Goal: Information Seeking & Learning: Learn about a topic

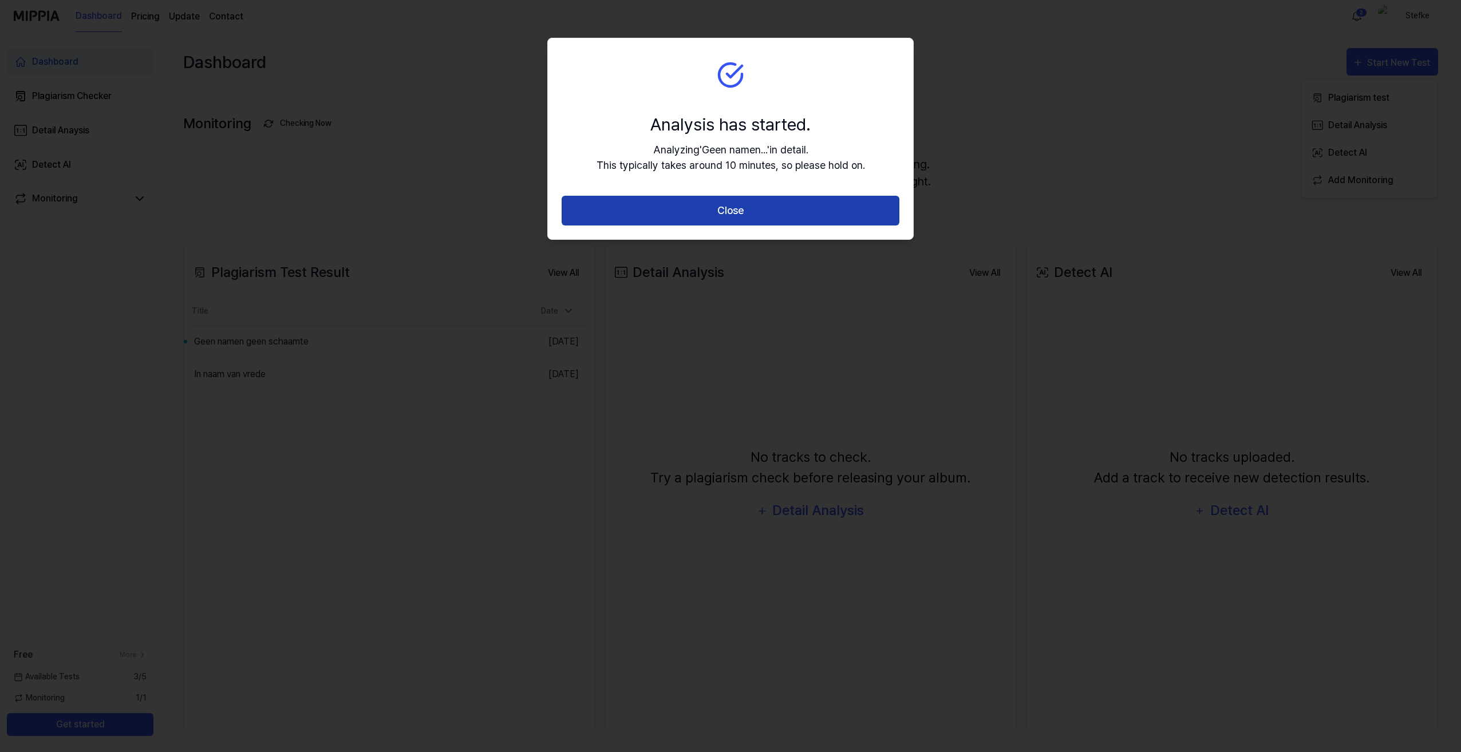
click at [725, 209] on button "Close" at bounding box center [730, 211] width 338 height 30
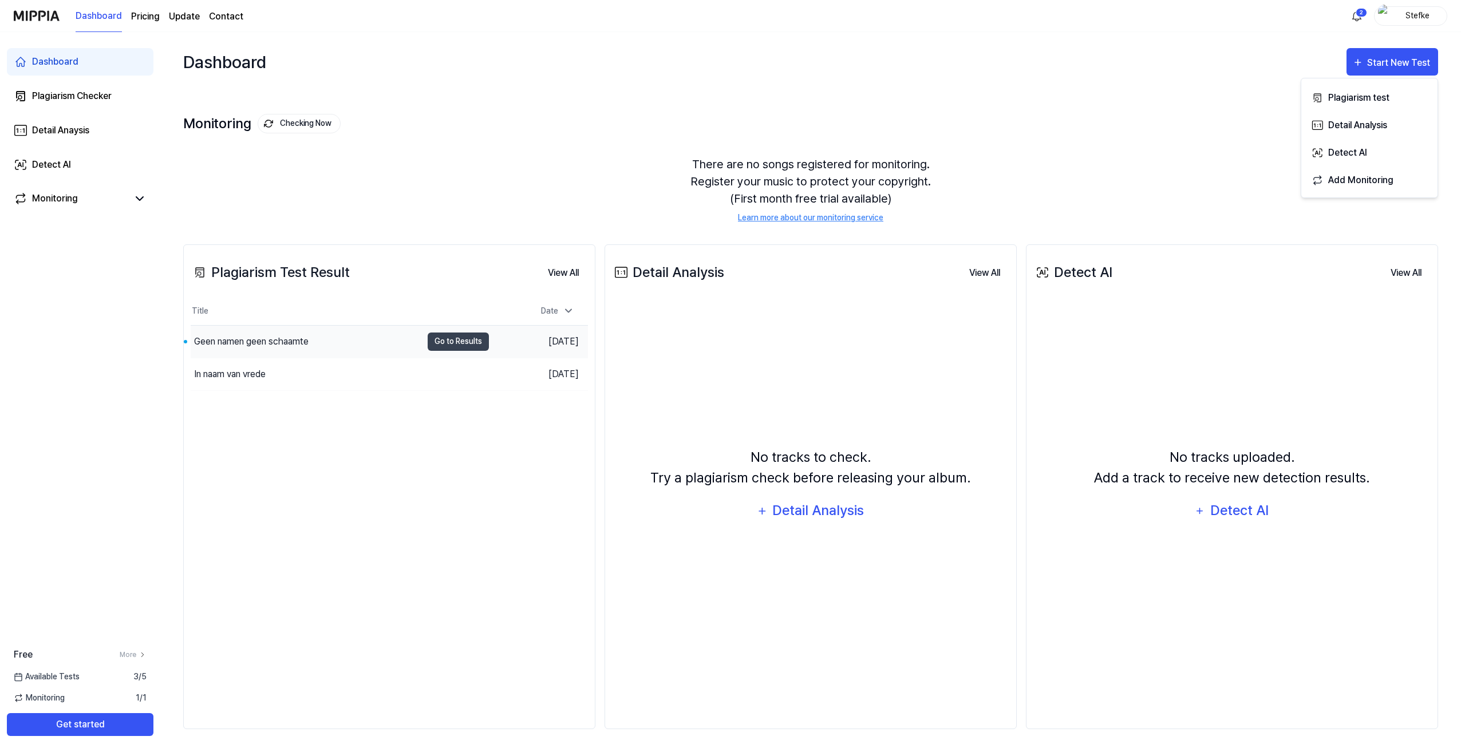
click at [360, 341] on div "Geen namen geen schaamte" at bounding box center [306, 342] width 231 height 32
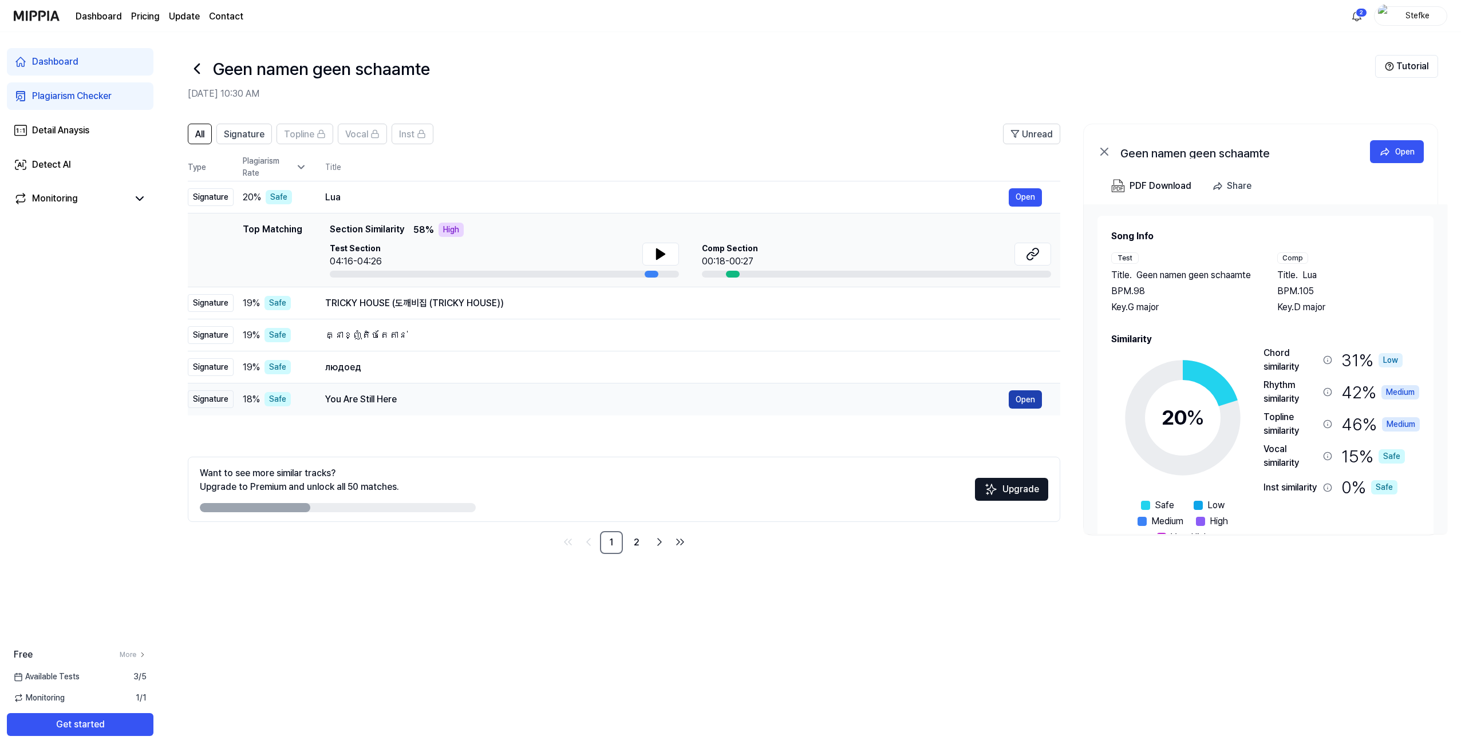
click at [1022, 401] on button "Open" at bounding box center [1024, 399] width 33 height 18
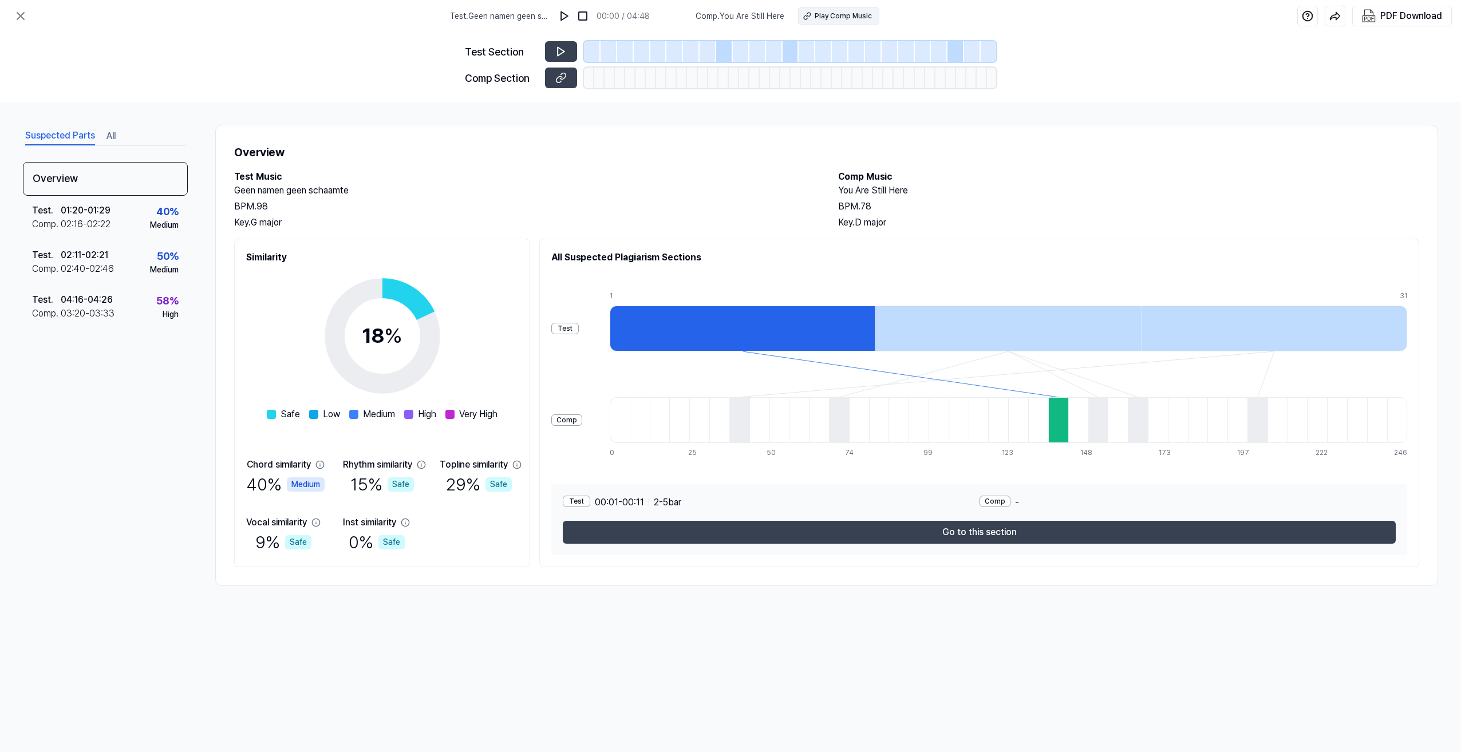
click at [813, 15] on button "Play Comp Music" at bounding box center [838, 16] width 81 height 18
click at [814, 14] on div "Play Comp Music" at bounding box center [842, 16] width 57 height 10
click at [719, 43] on div at bounding box center [724, 51] width 17 height 21
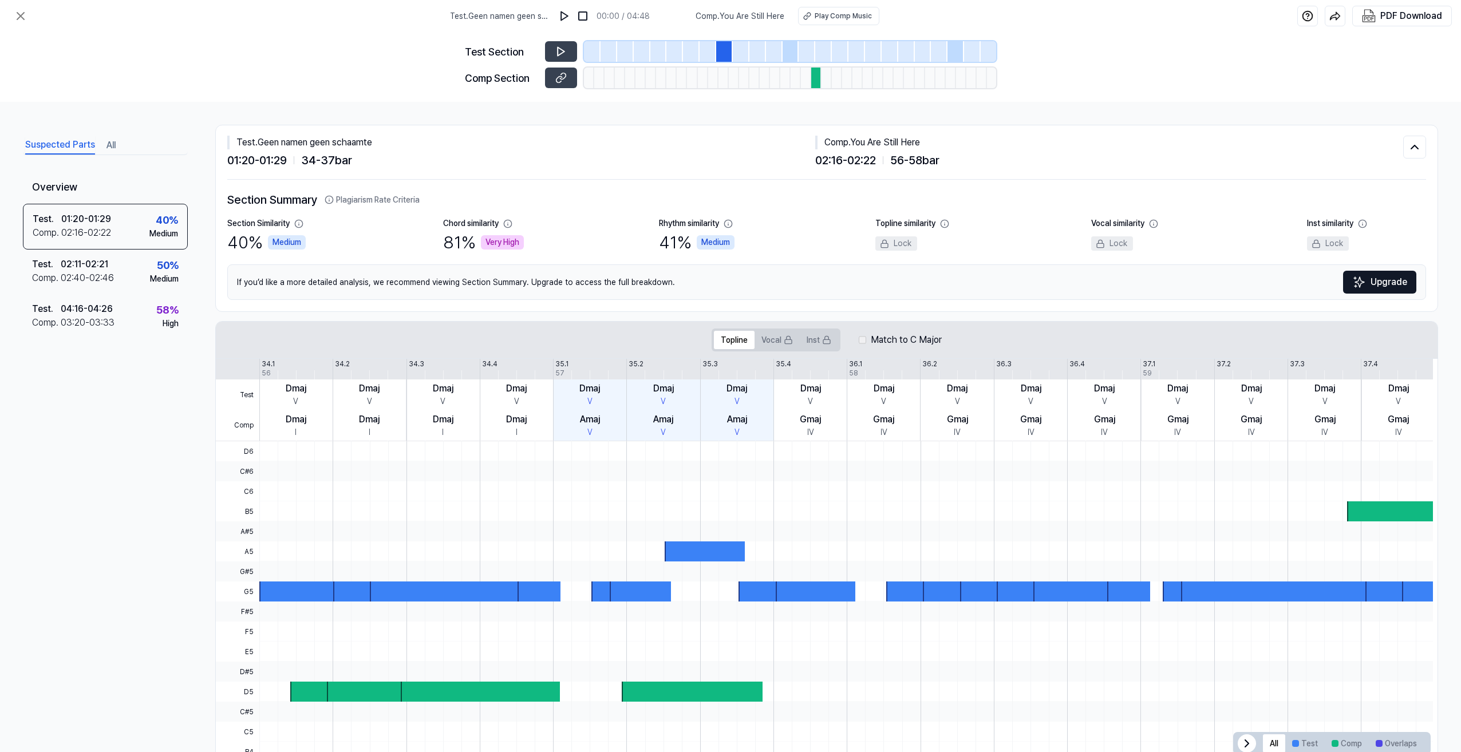
scroll to position [33, 0]
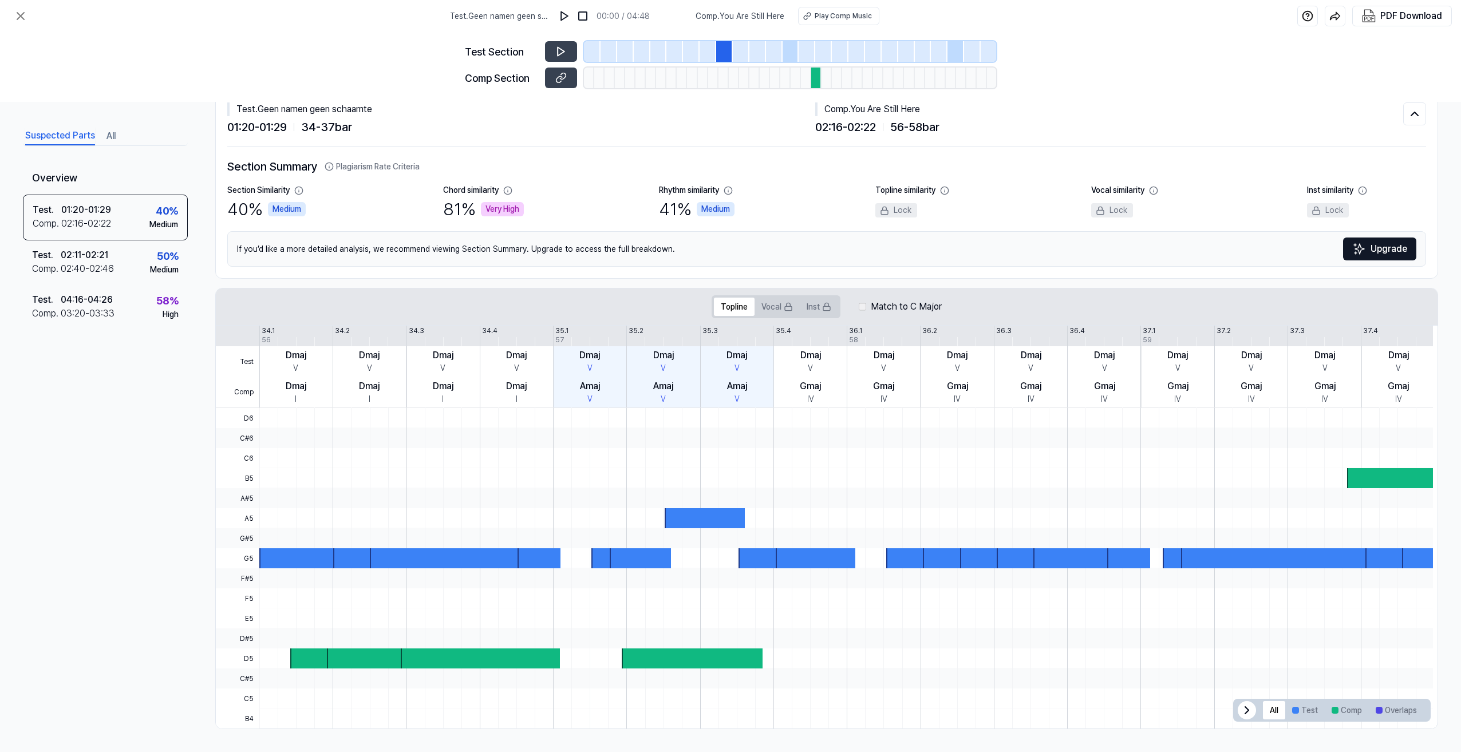
click at [816, 80] on div at bounding box center [816, 78] width 10 height 21
click at [1240, 705] on icon at bounding box center [1247, 710] width 14 height 14
click at [1411, 713] on icon at bounding box center [1417, 710] width 14 height 14
click at [1295, 705] on button "Test" at bounding box center [1304, 710] width 39 height 18
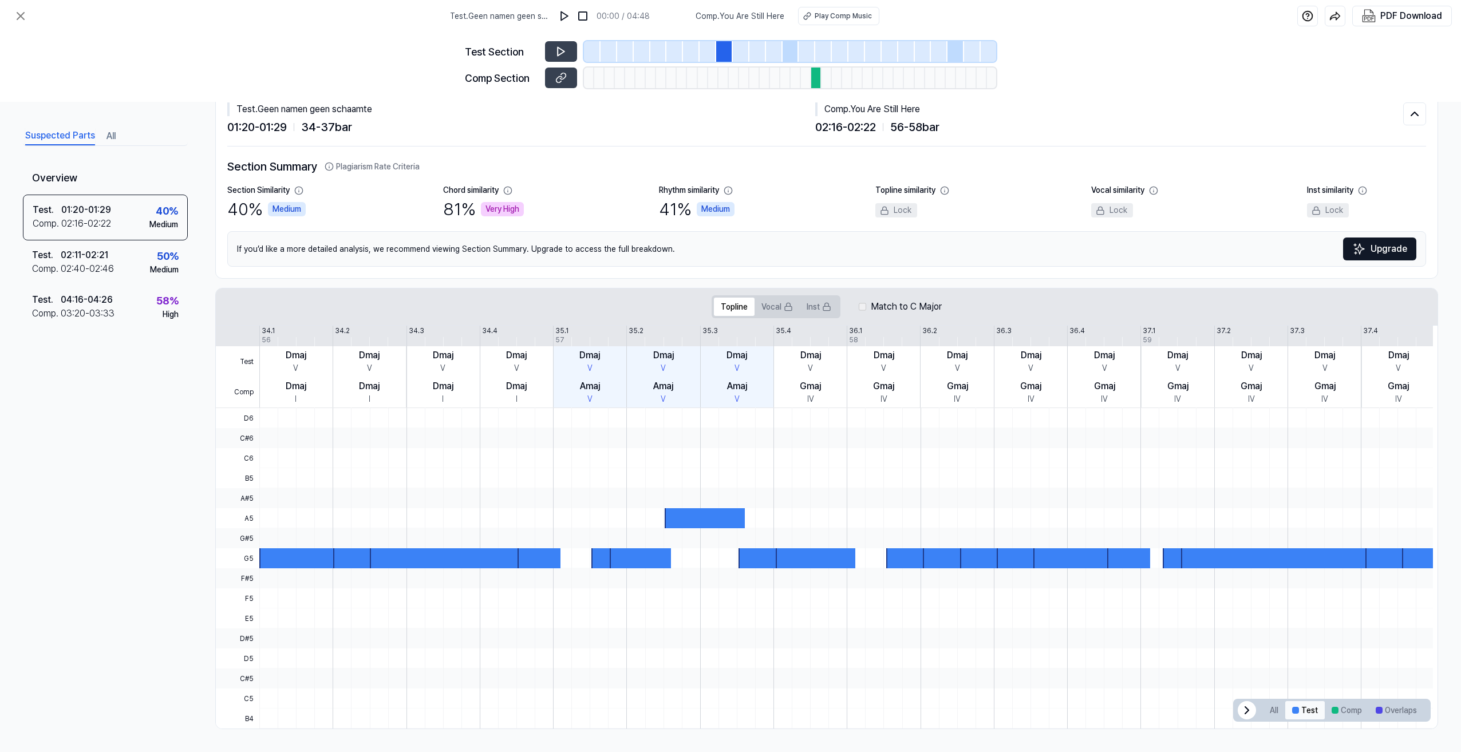
click at [1295, 705] on button "Test" at bounding box center [1304, 710] width 39 height 18
click at [1334, 712] on button "Comp" at bounding box center [1346, 710] width 44 height 18
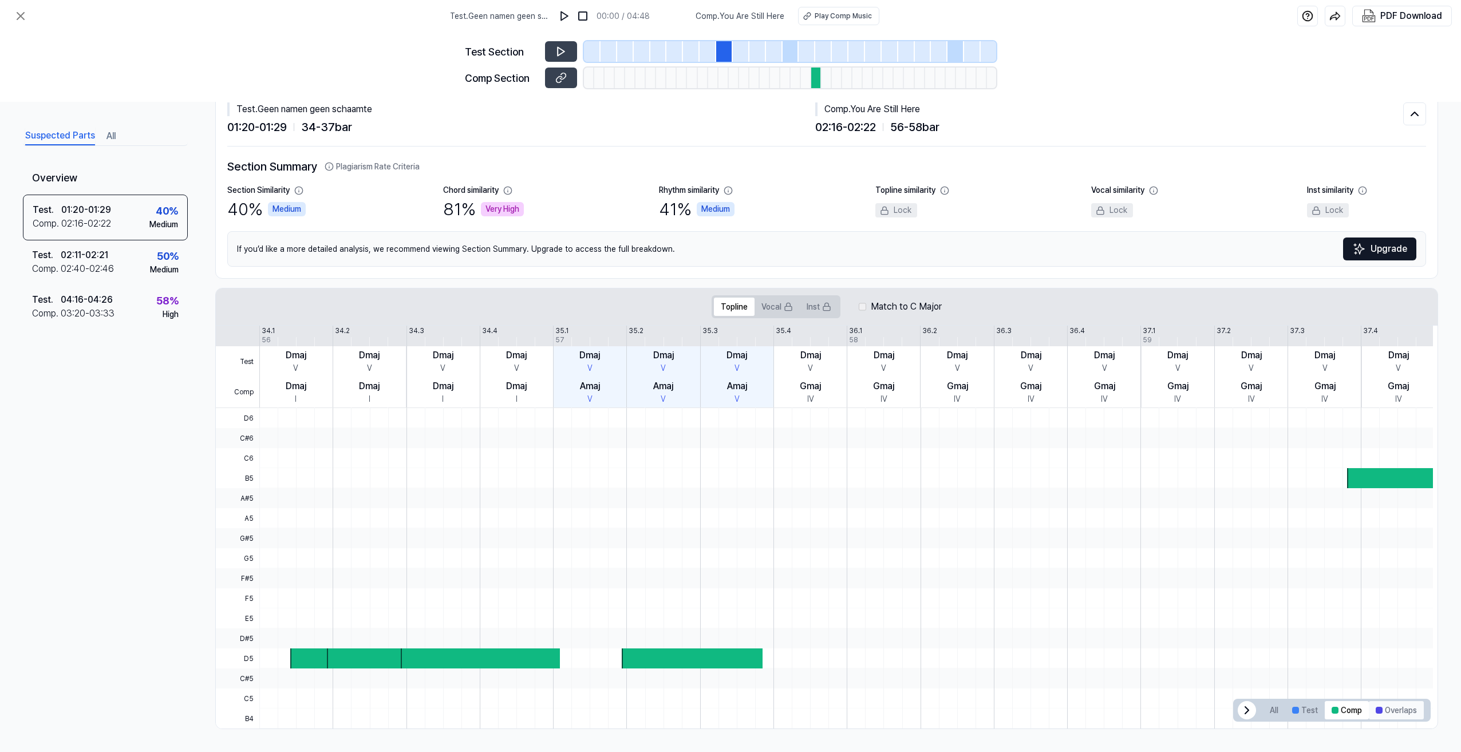
click at [1383, 710] on button "Overlaps" at bounding box center [1395, 710] width 55 height 18
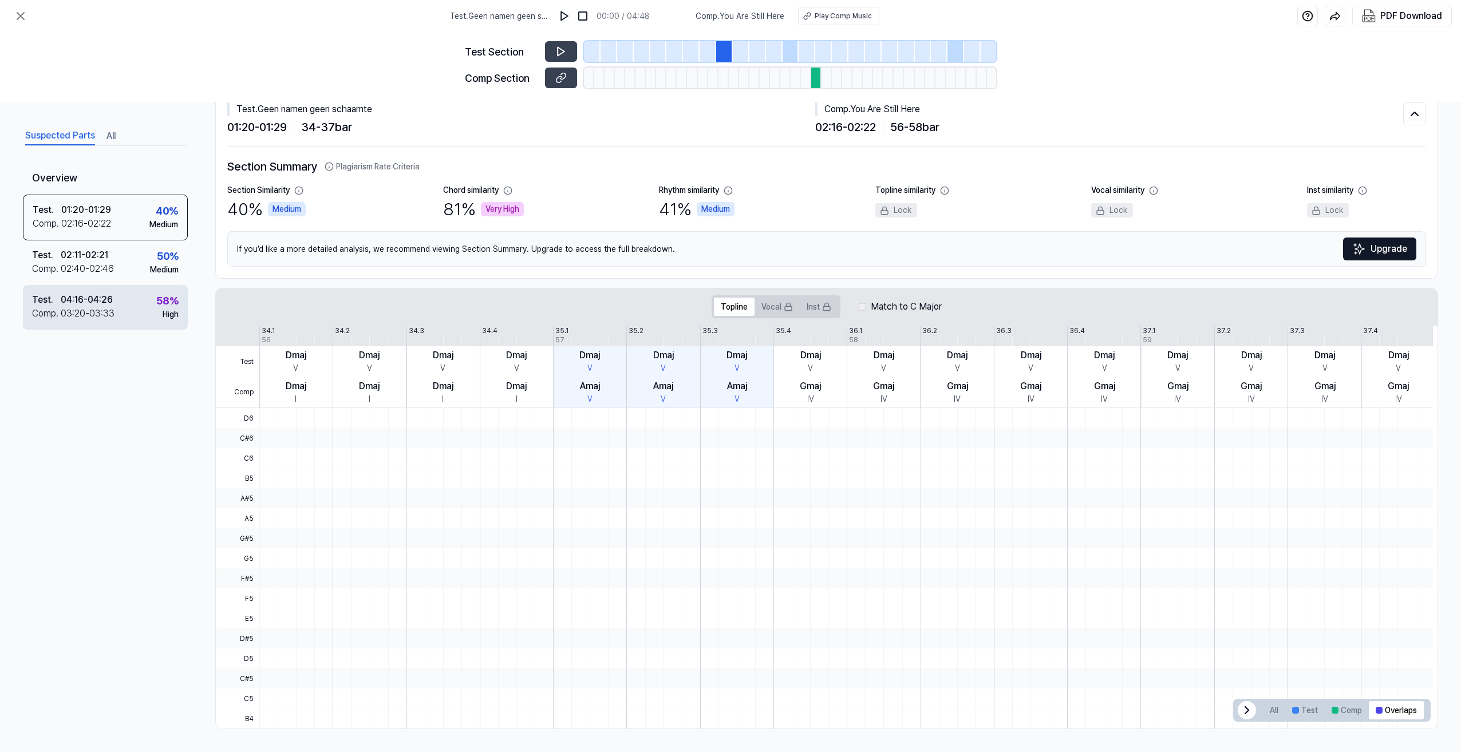
click at [168, 313] on div "High" at bounding box center [171, 314] width 16 height 12
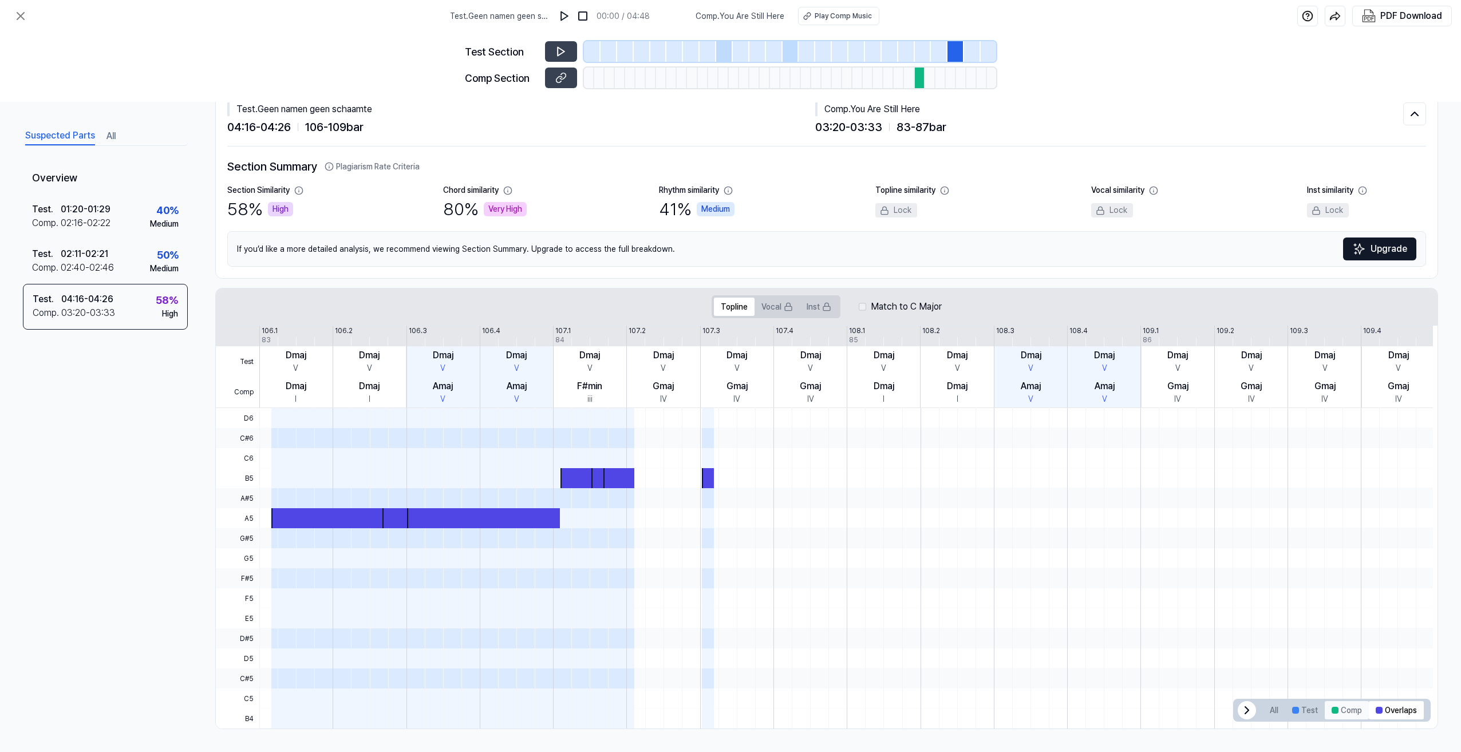
click at [1332, 705] on button "Comp" at bounding box center [1346, 710] width 44 height 18
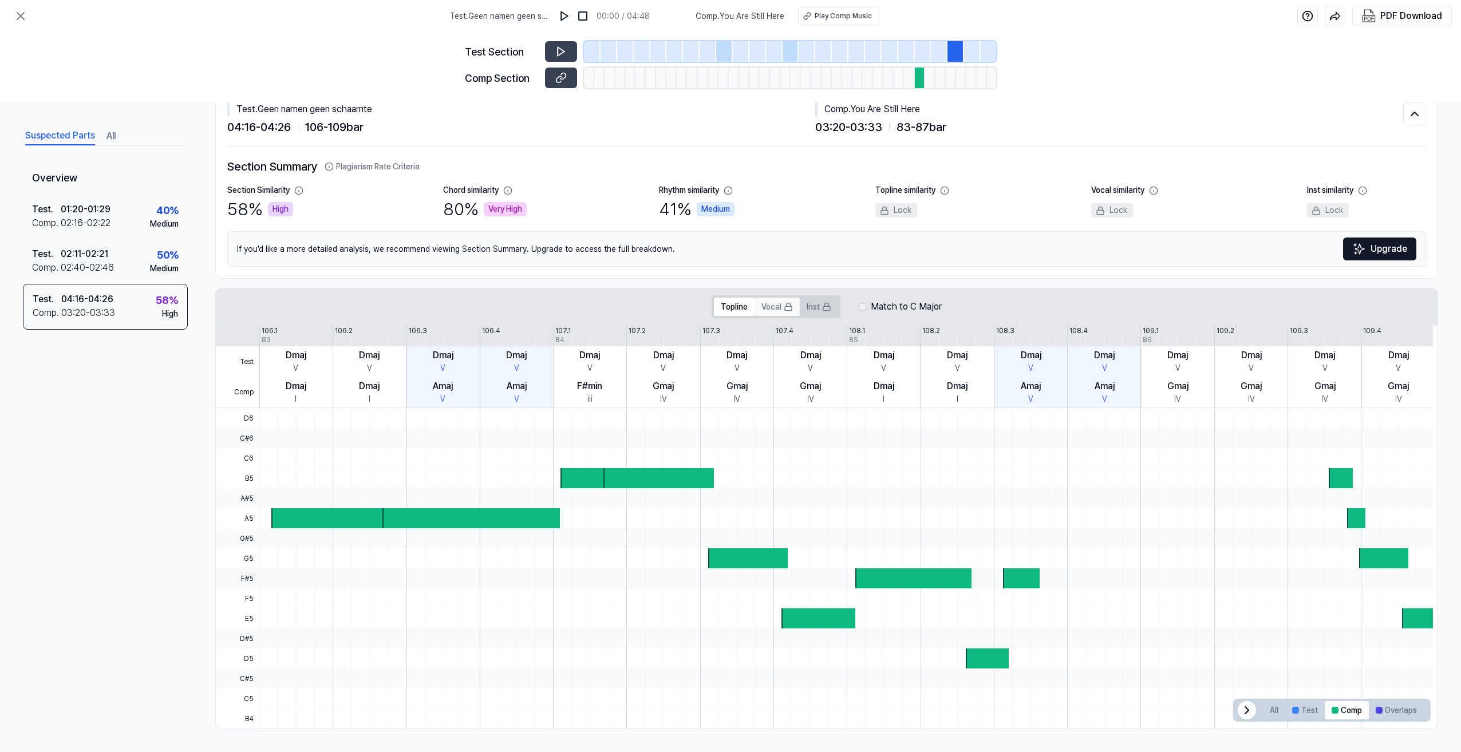
click at [768, 307] on button "Vocal" at bounding box center [776, 307] width 45 height 18
click at [723, 302] on button "Topline" at bounding box center [734, 307] width 41 height 18
click at [1392, 712] on button "Overlaps" at bounding box center [1395, 710] width 55 height 18
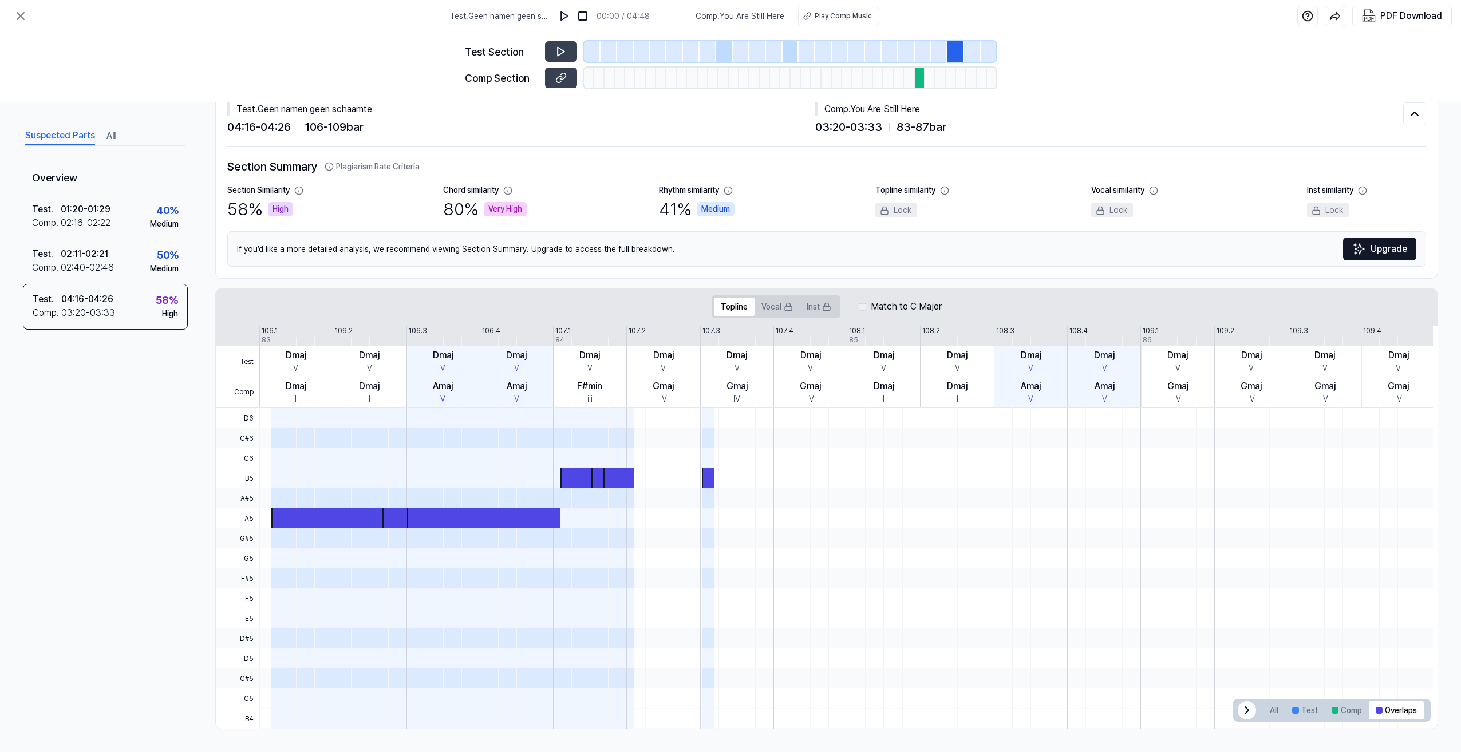
click at [109, 135] on button "All" at bounding box center [110, 136] width 9 height 18
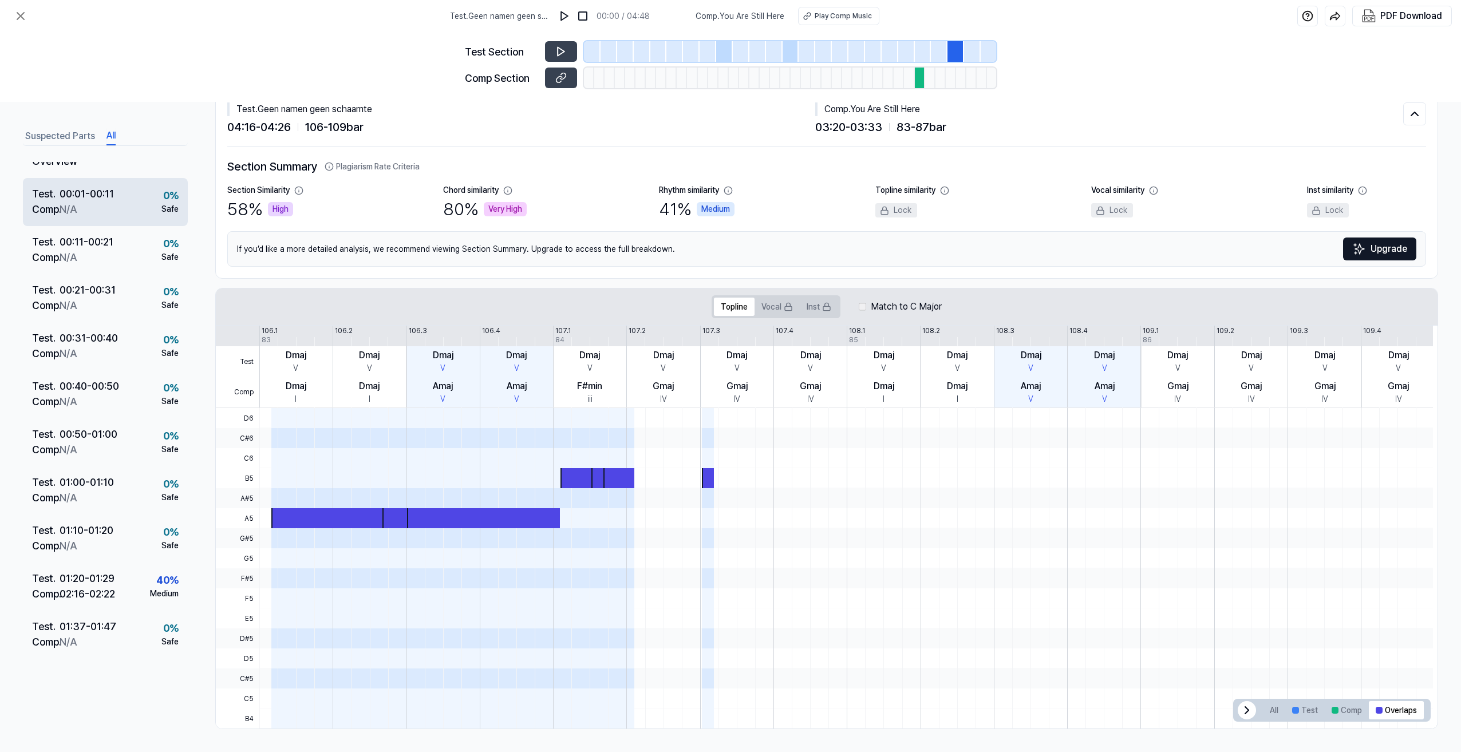
scroll to position [0, 0]
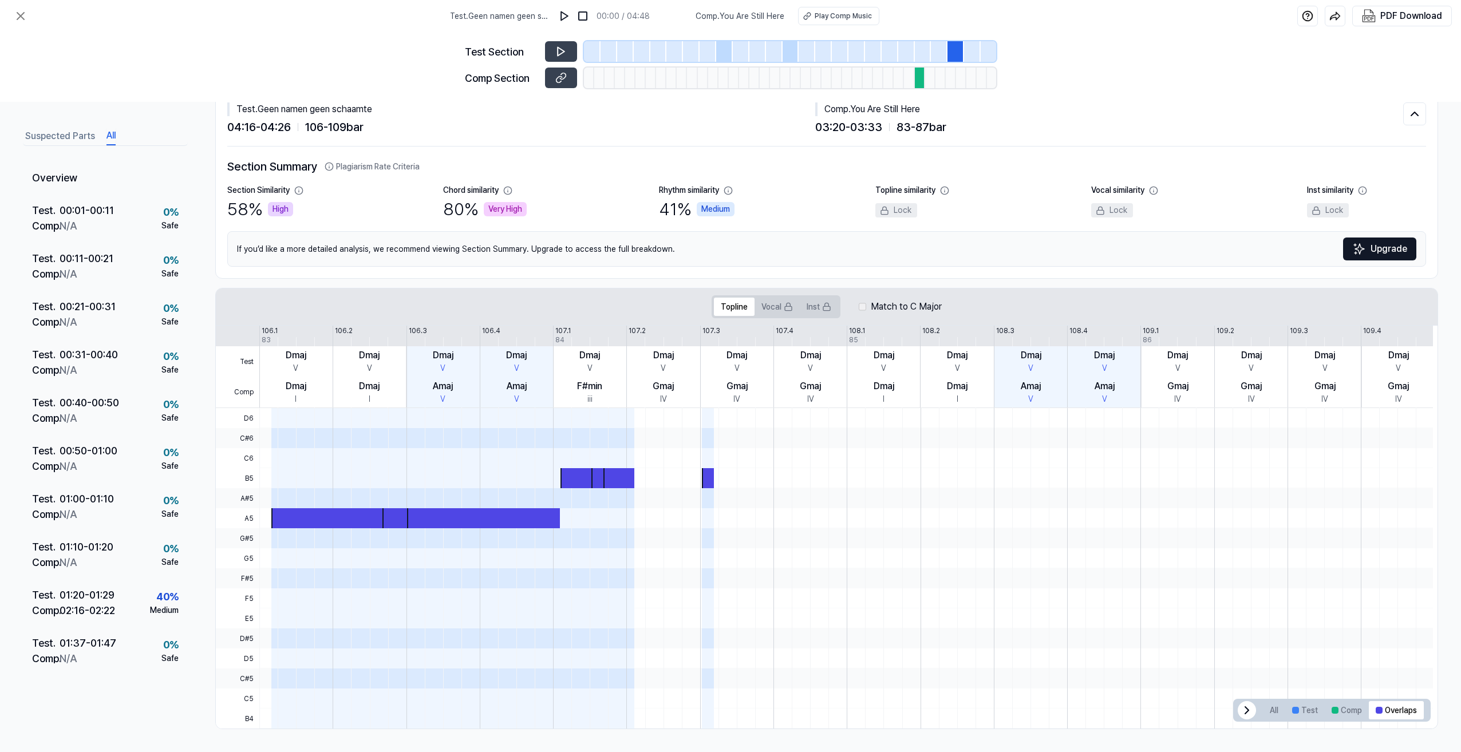
click at [336, 168] on button "Plagiarism Rate Criteria" at bounding box center [372, 167] width 95 height 12
click at [57, 134] on button "Suspected Parts" at bounding box center [60, 136] width 70 height 18
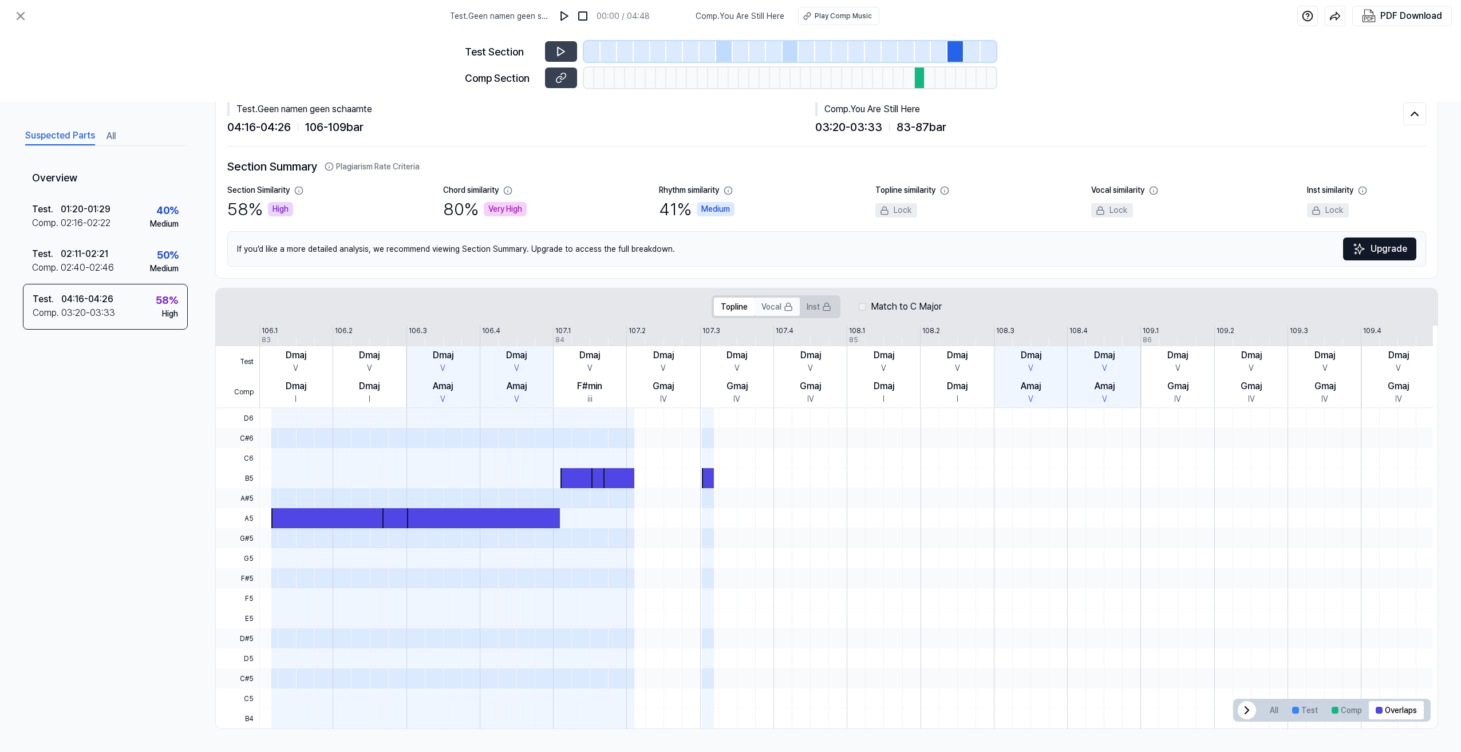
click at [765, 304] on button "Vocal" at bounding box center [776, 307] width 45 height 18
click at [822, 302] on icon at bounding box center [826, 306] width 9 height 9
click at [726, 300] on button "Topline" at bounding box center [734, 307] width 41 height 18
click at [68, 132] on button "Suspected Parts" at bounding box center [60, 136] width 70 height 18
click at [95, 306] on div "03:20 - 03:33" at bounding box center [88, 313] width 54 height 14
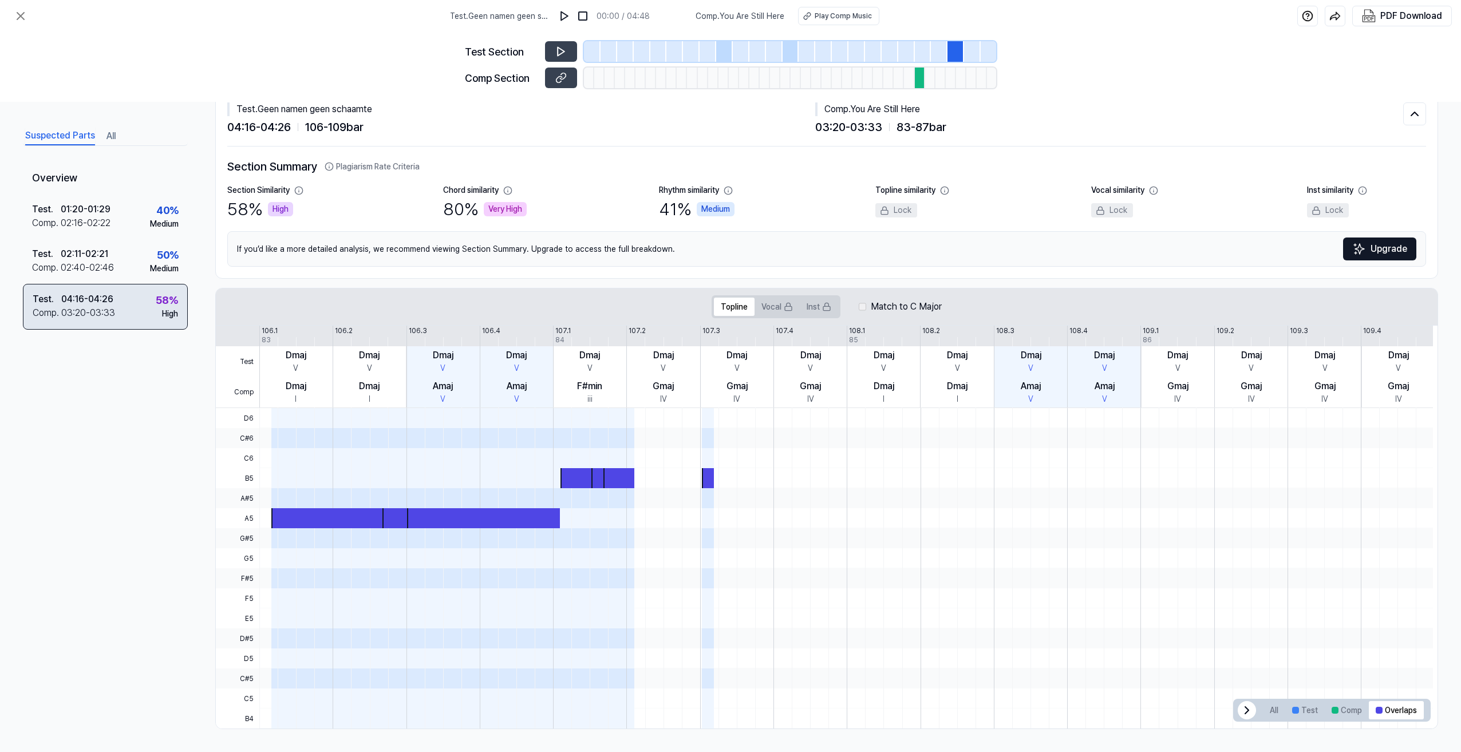
click at [164, 298] on div "58 %" at bounding box center [167, 299] width 22 height 15
click at [165, 311] on div "High" at bounding box center [170, 314] width 16 height 12
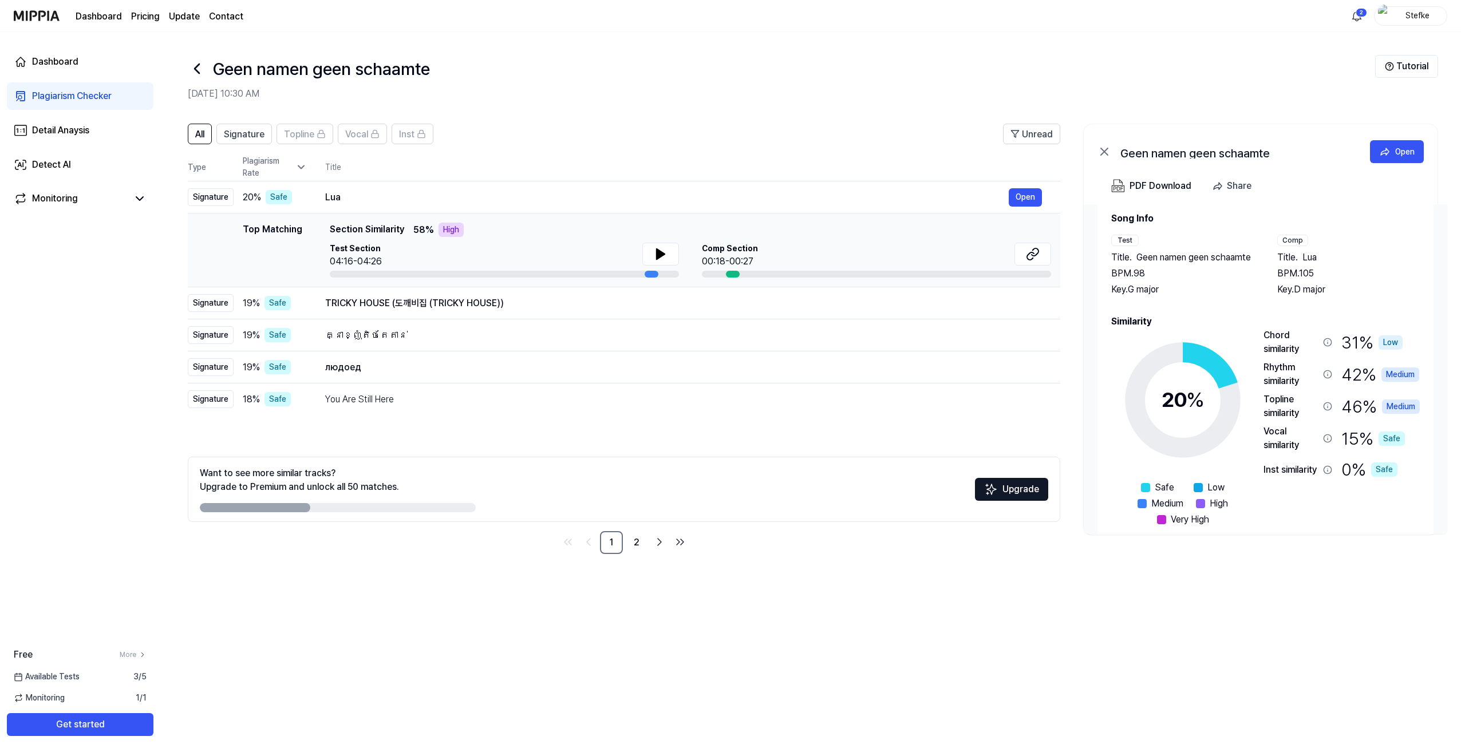
scroll to position [35, 0]
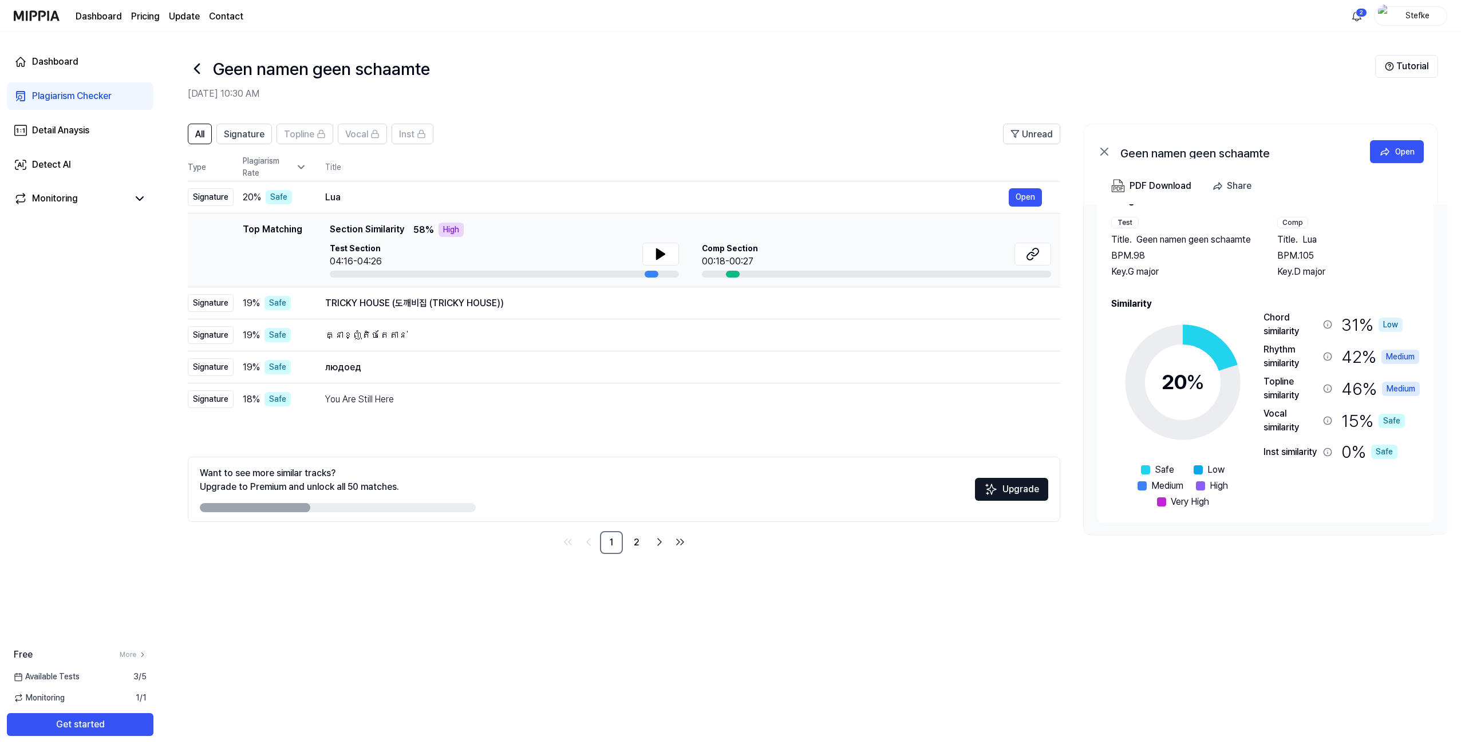
drag, startPoint x: 734, startPoint y: 271, endPoint x: 768, endPoint y: 271, distance: 33.8
click at [768, 271] on div at bounding box center [876, 274] width 349 height 7
click at [1036, 250] on icon at bounding box center [1033, 254] width 14 height 14
click at [656, 253] on icon at bounding box center [660, 254] width 8 height 10
click at [658, 252] on icon at bounding box center [658, 254] width 2 height 9
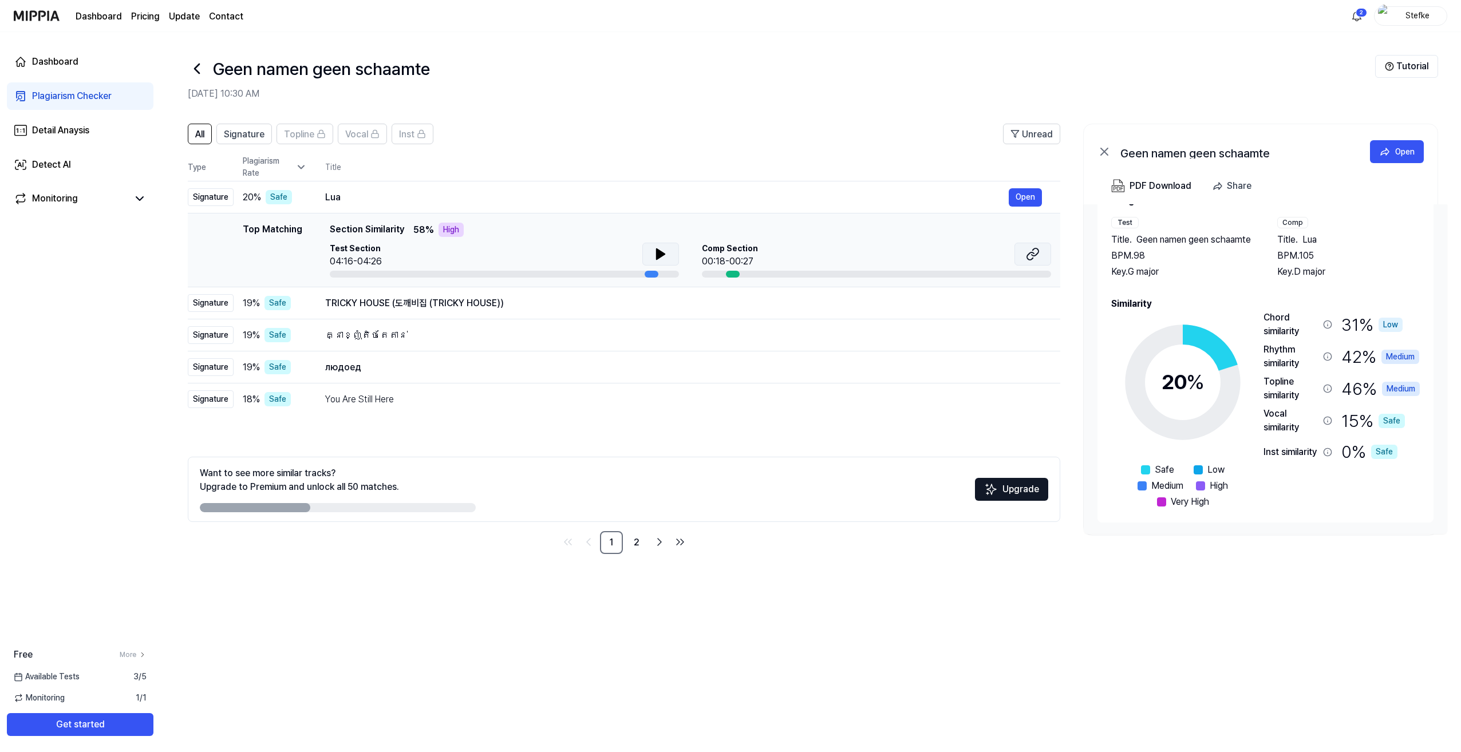
click at [1028, 255] on icon at bounding box center [1030, 255] width 7 height 7
click at [81, 125] on div "Detail Anaysis" at bounding box center [60, 131] width 57 height 14
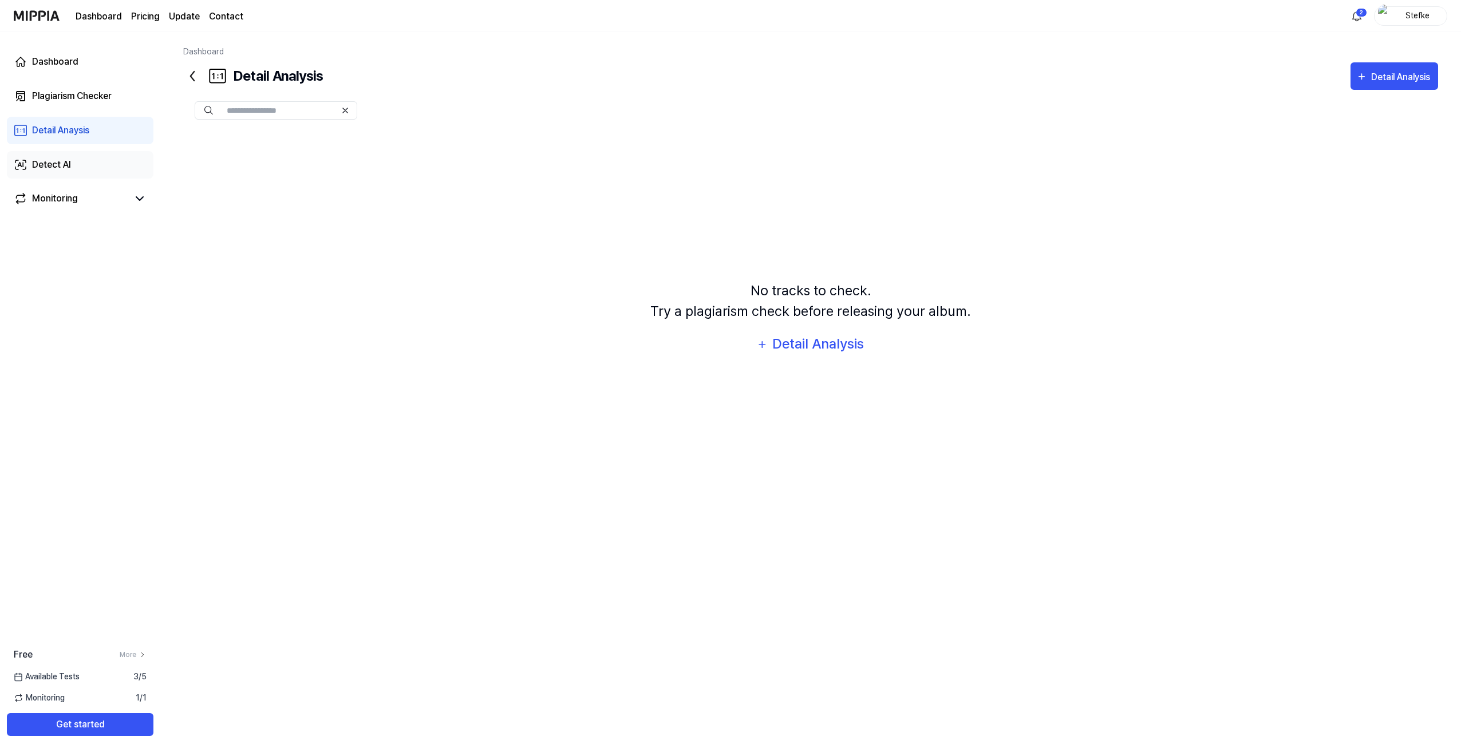
click at [66, 166] on div "Detect AI" at bounding box center [51, 165] width 39 height 14
click at [60, 194] on div "Monitoring" at bounding box center [55, 199] width 46 height 14
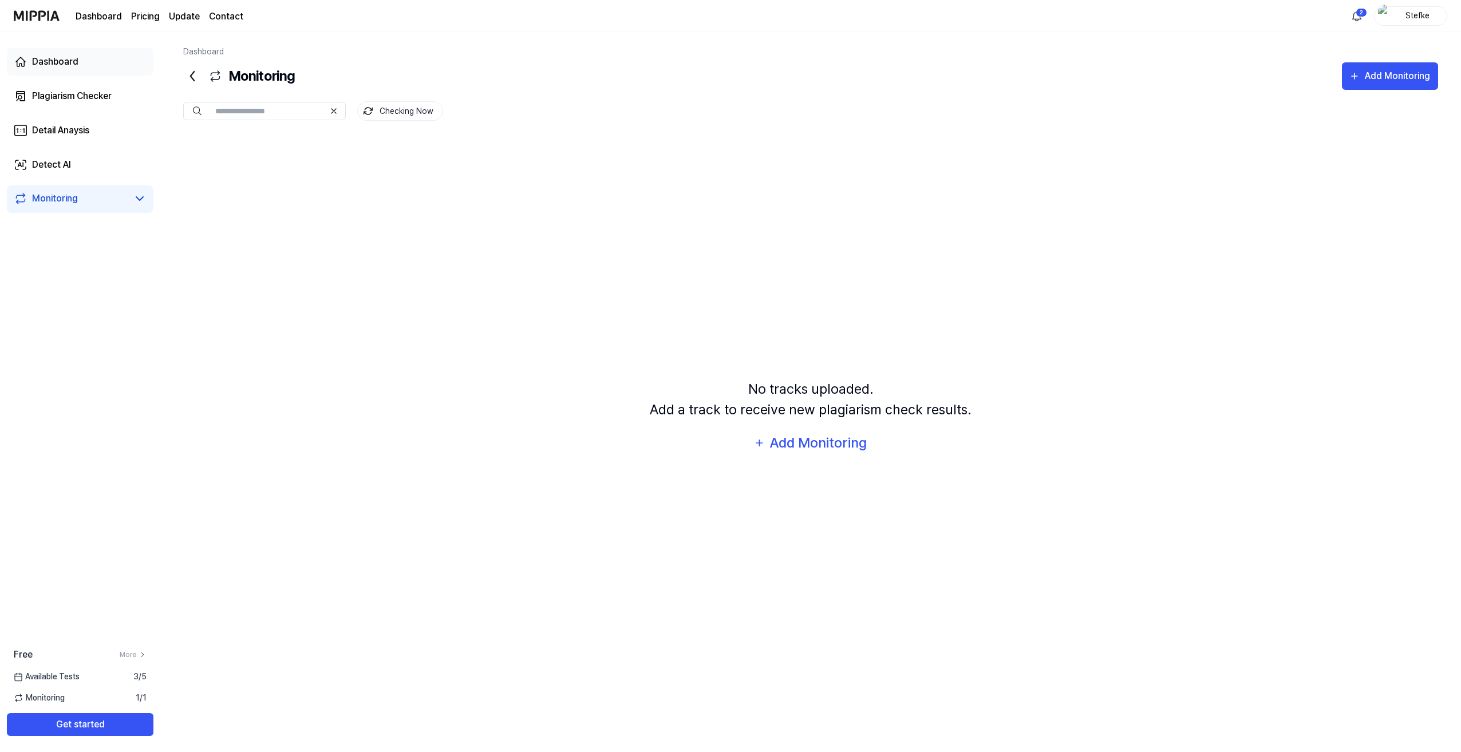
click at [45, 59] on div "Dashboard" at bounding box center [55, 62] width 46 height 14
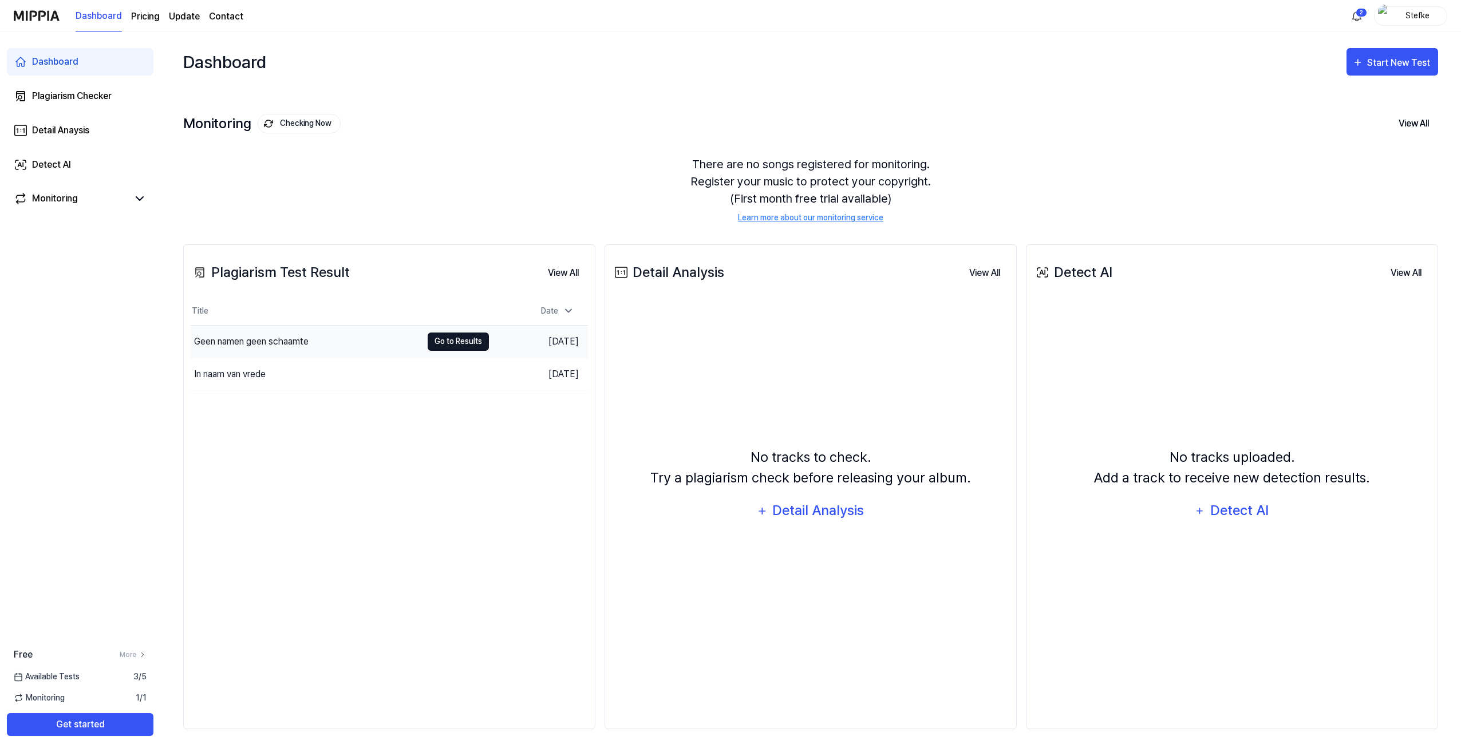
click at [442, 339] on button "Go to Results" at bounding box center [458, 342] width 61 height 18
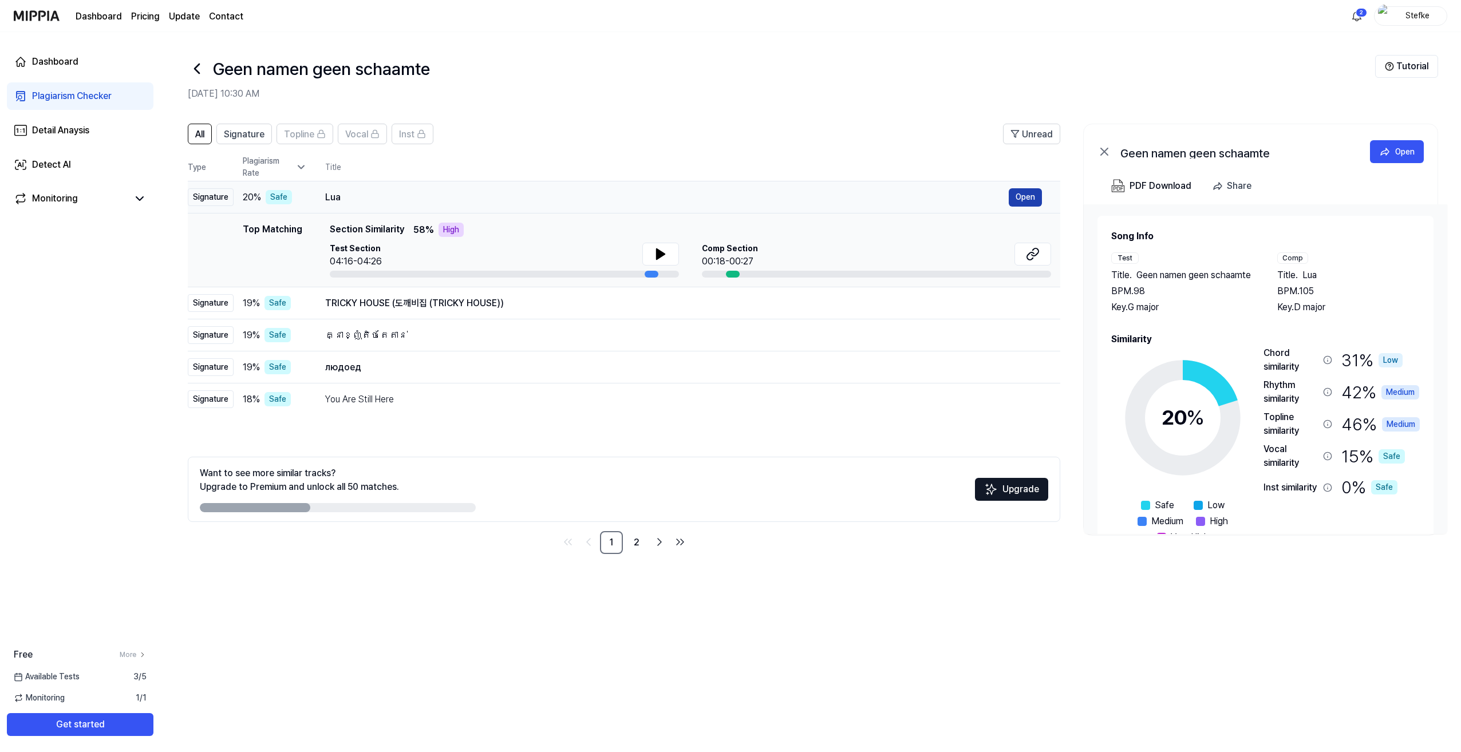
click at [1025, 195] on button "Open" at bounding box center [1024, 197] width 33 height 18
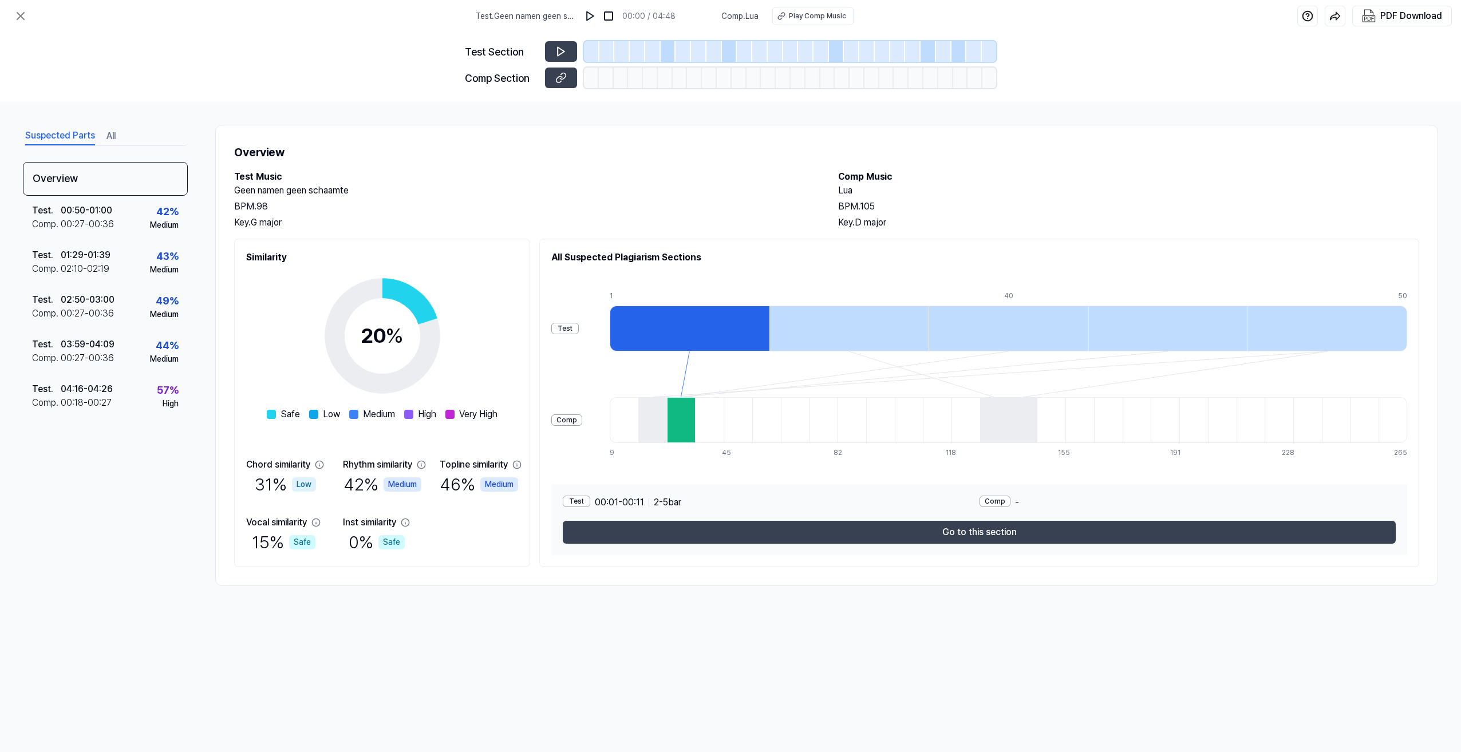
click at [590, 504] on div "Test" at bounding box center [576, 501] width 27 height 11
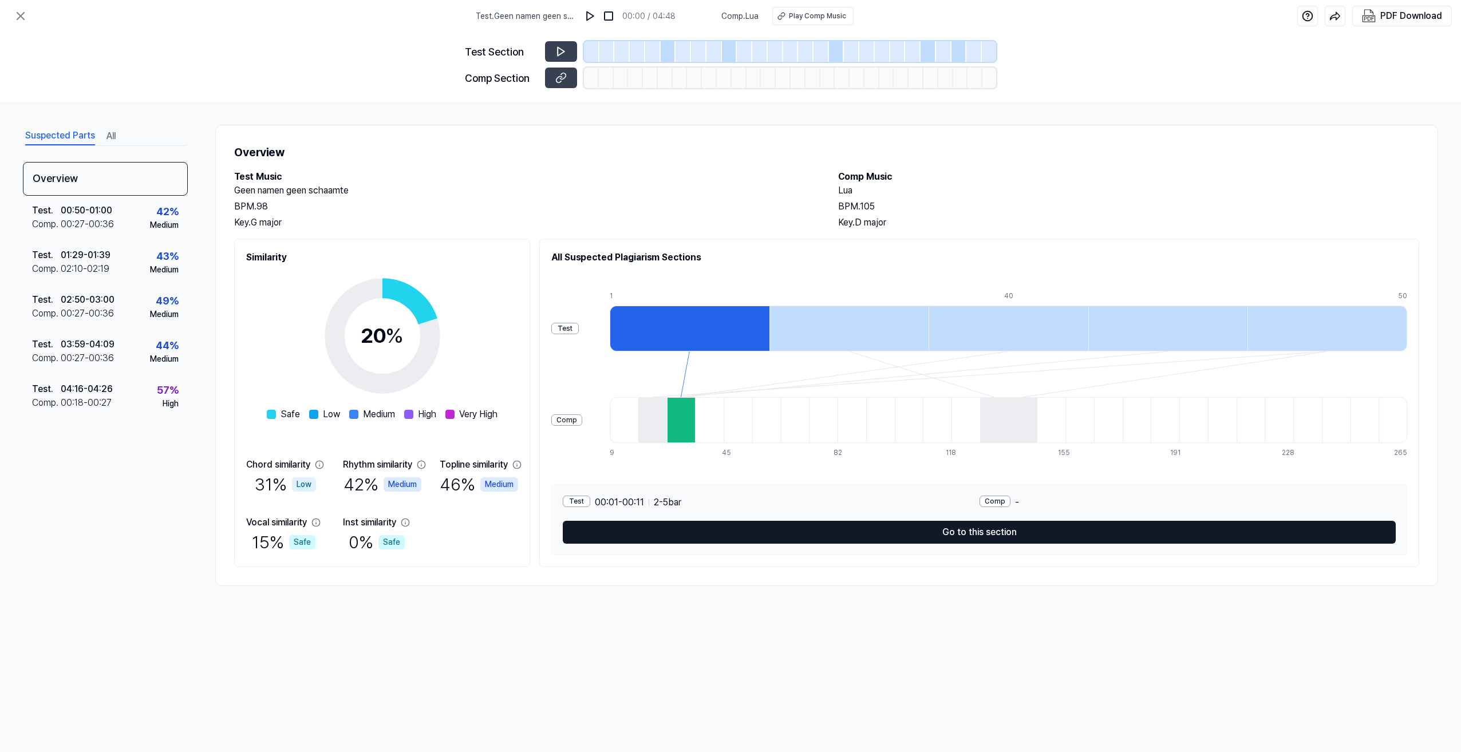
click at [964, 534] on button "Go to this section" at bounding box center [979, 532] width 833 height 23
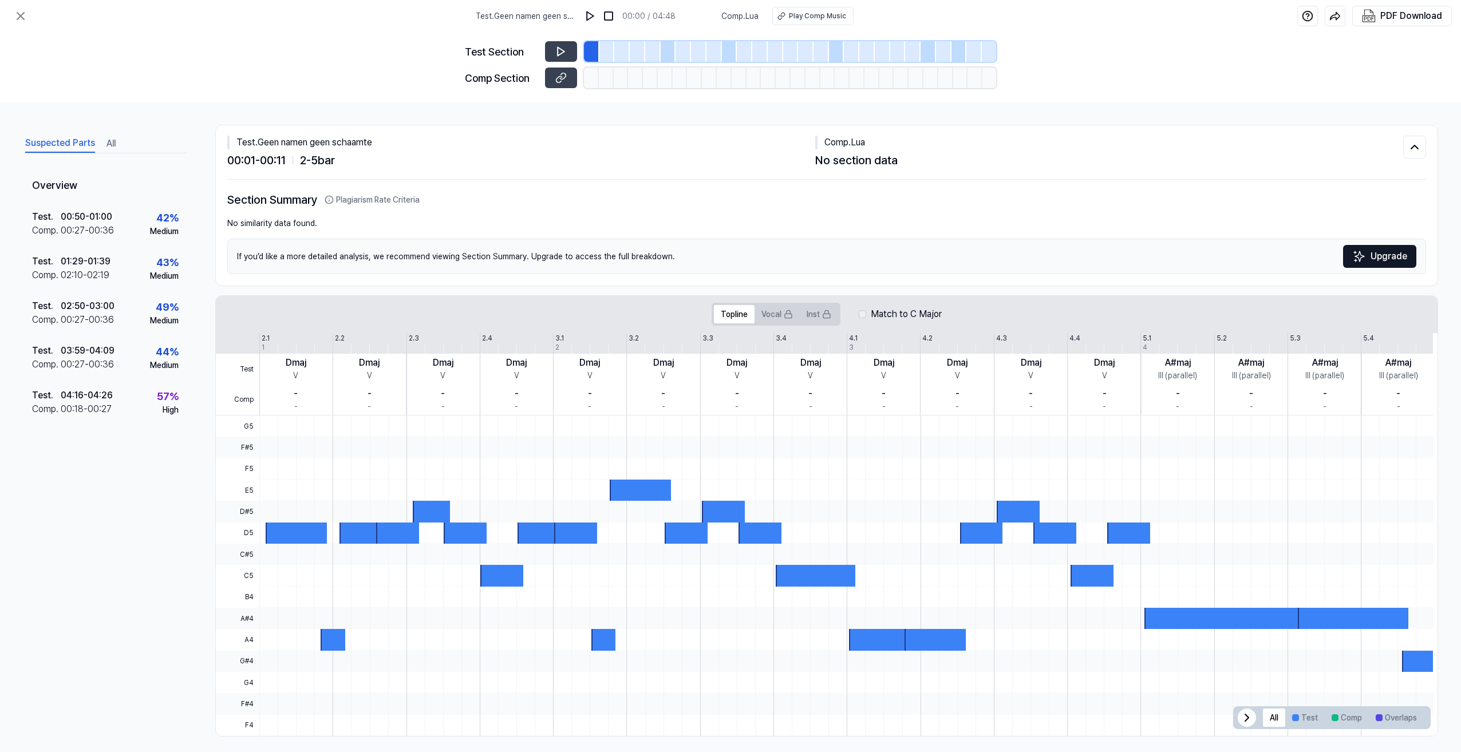
scroll to position [7, 0]
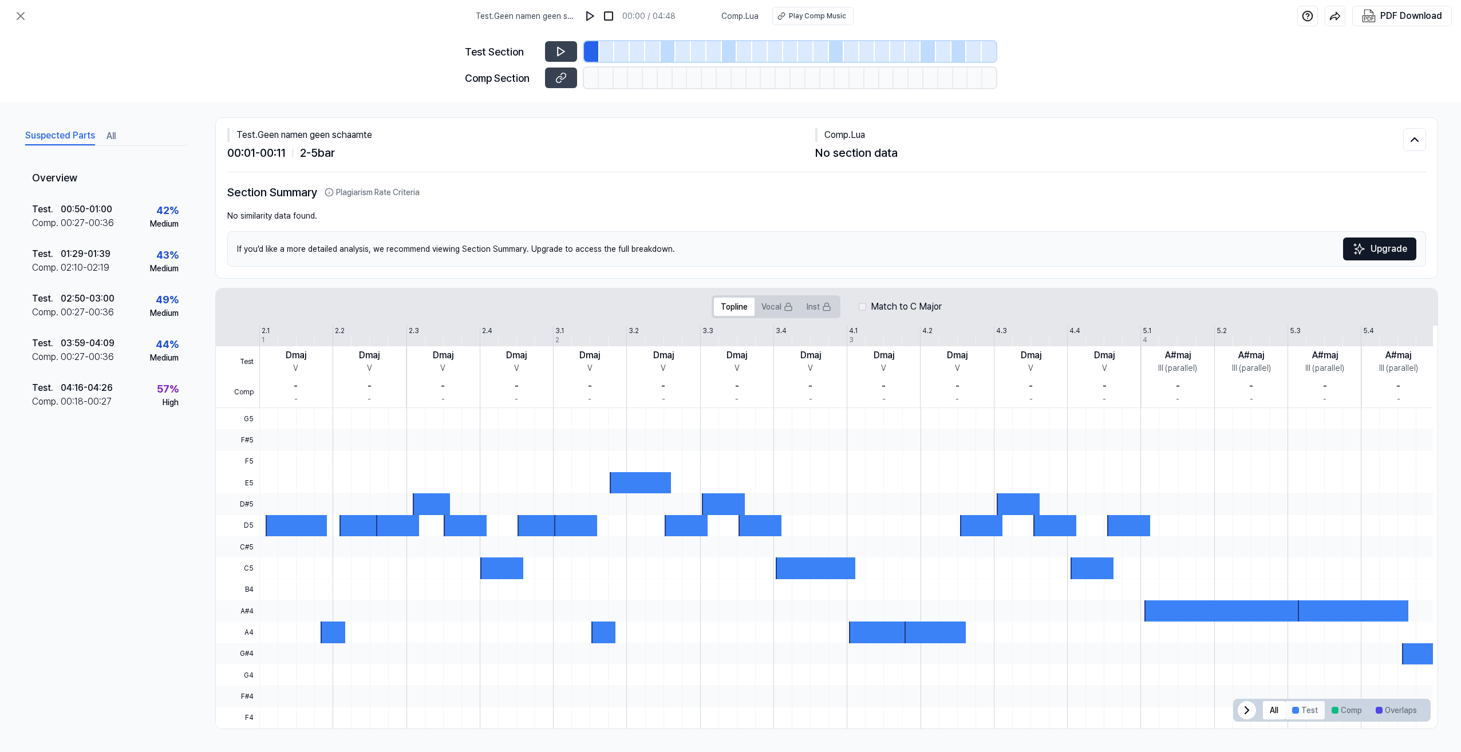
click at [1298, 712] on button "Test" at bounding box center [1304, 710] width 39 height 18
click at [1348, 707] on button "Comp" at bounding box center [1346, 710] width 44 height 18
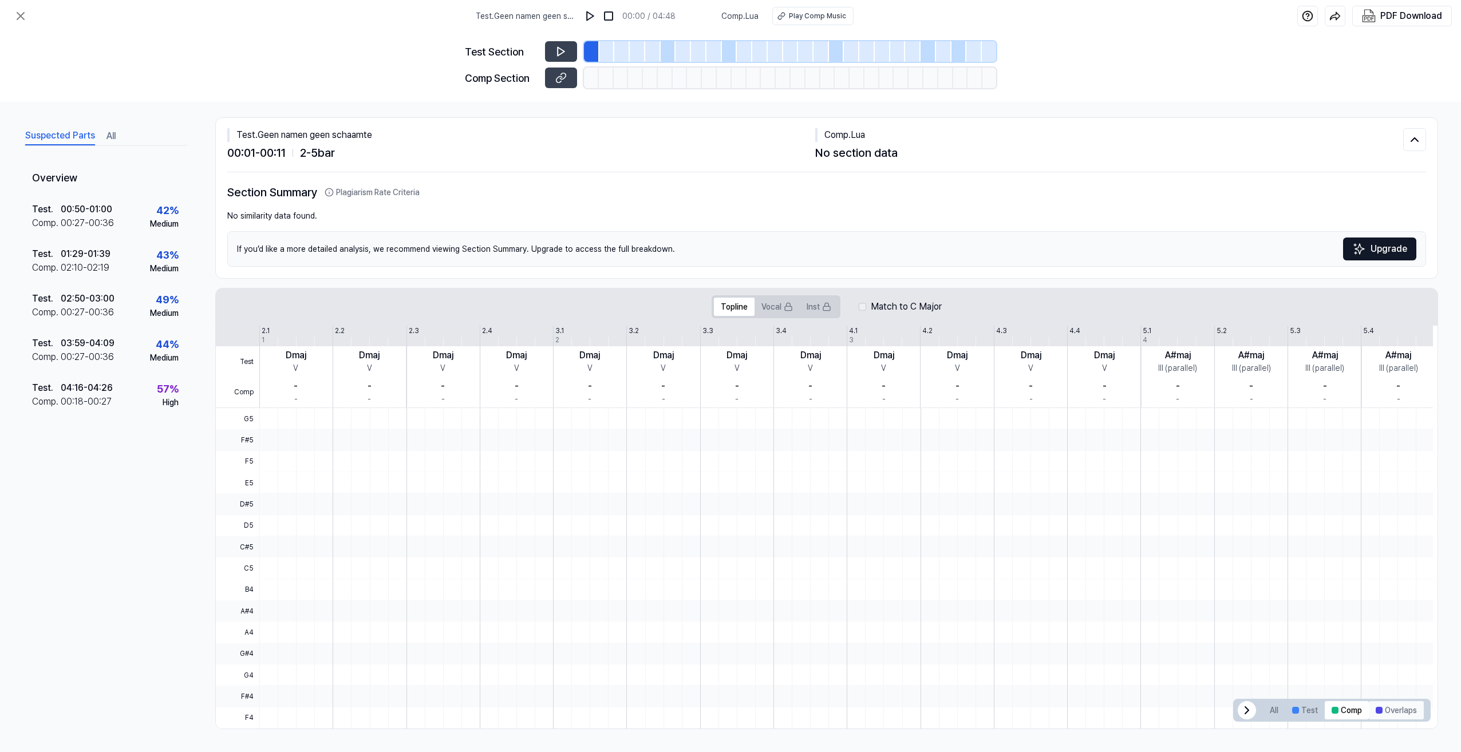
click at [1413, 704] on button "Overlaps" at bounding box center [1395, 710] width 55 height 18
click at [1269, 703] on button "All" at bounding box center [1274, 710] width 22 height 18
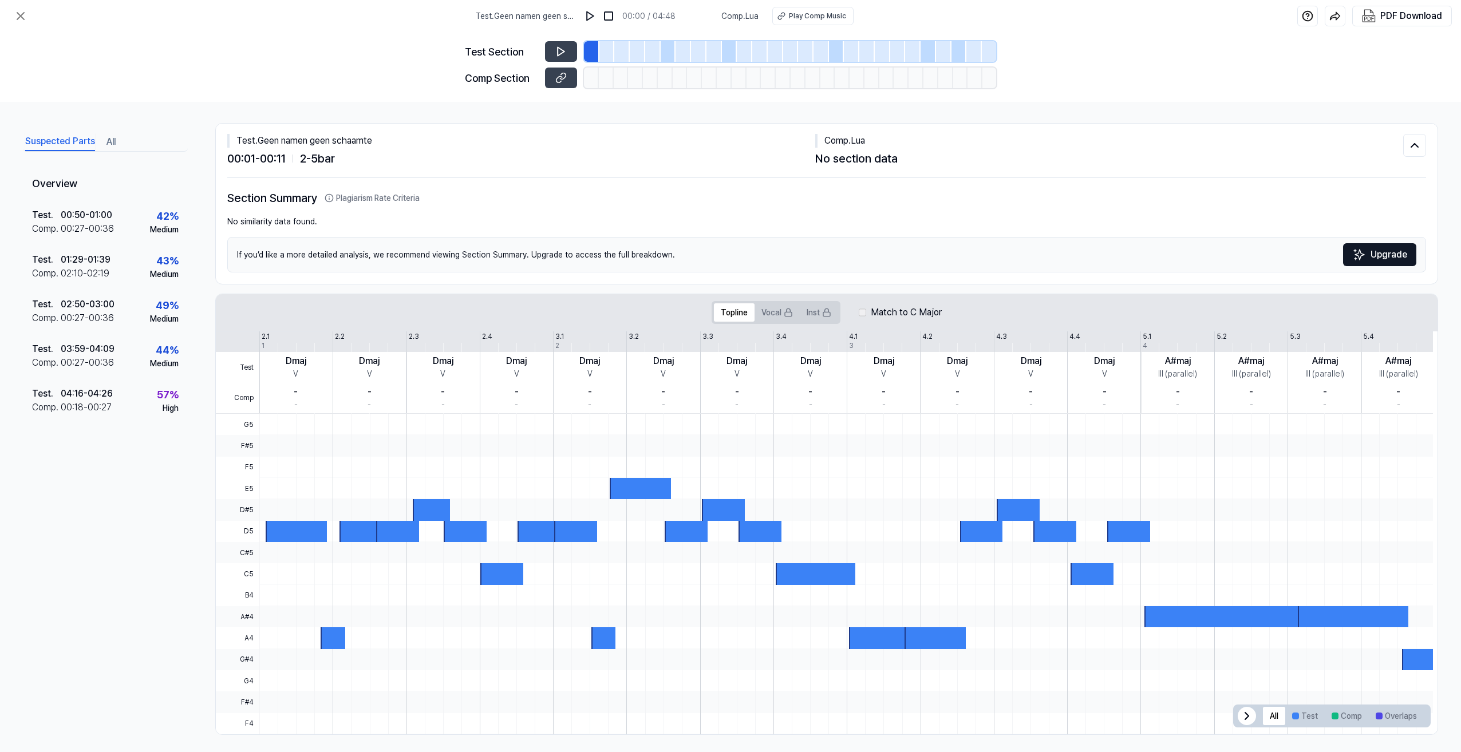
scroll to position [0, 0]
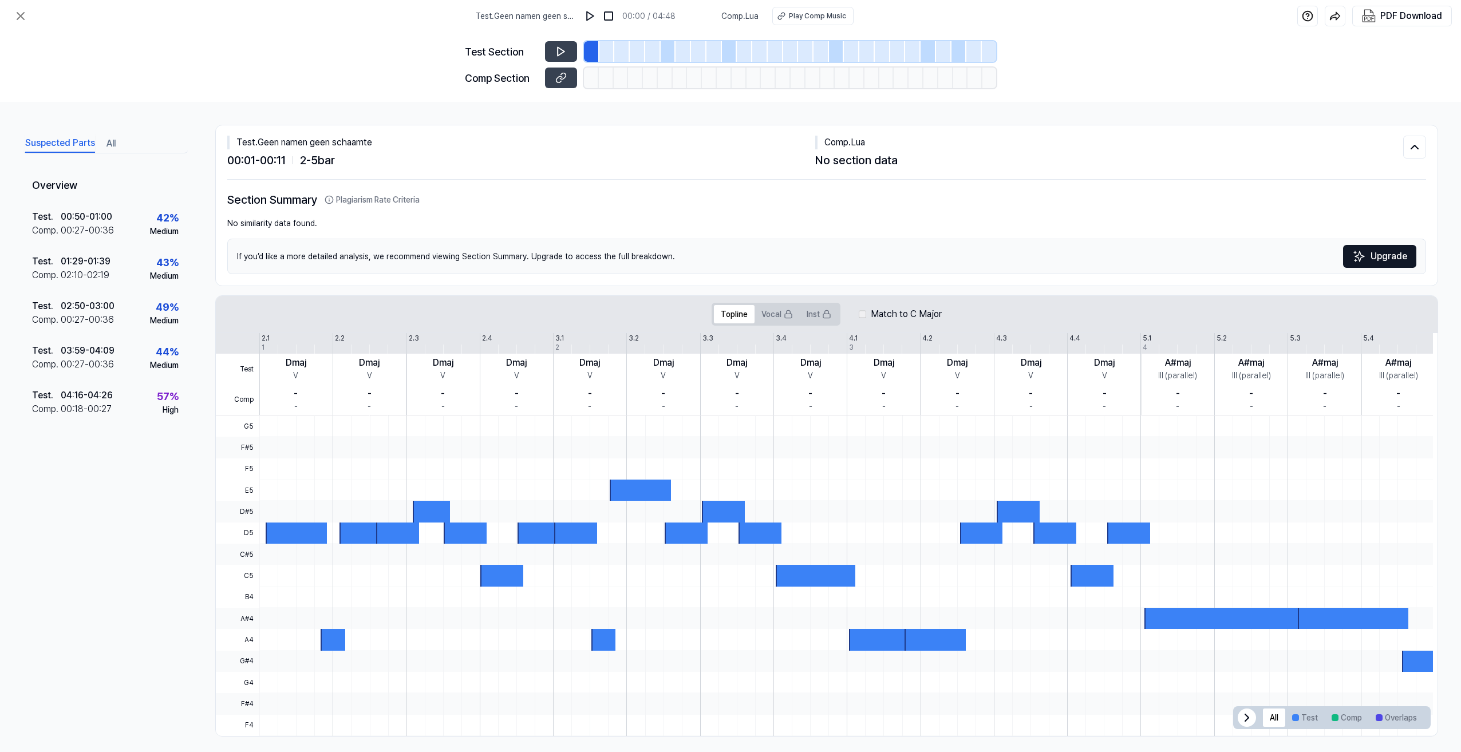
click at [585, 54] on div at bounding box center [591, 51] width 15 height 21
click at [559, 47] on icon at bounding box center [560, 51] width 11 height 11
click at [568, 78] on button at bounding box center [561, 78] width 32 height 21
